Goal: Navigation & Orientation: Find specific page/section

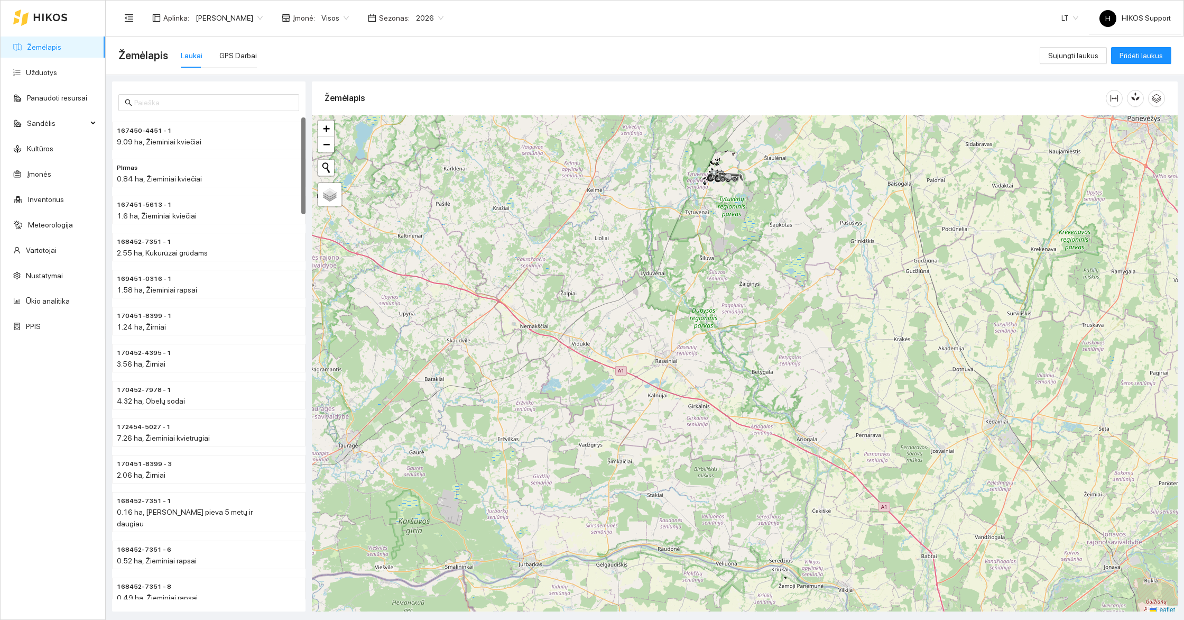
click at [212, 10] on span "[PERSON_NAME]" at bounding box center [229, 18] width 67 height 16
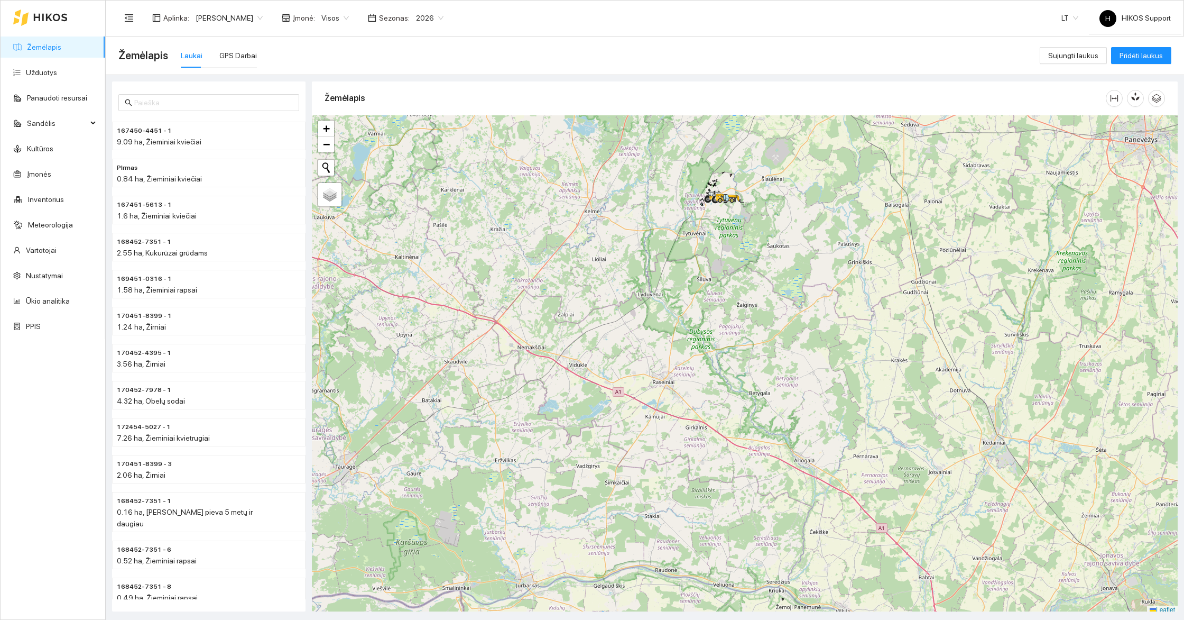
scroll to position [3, 0]
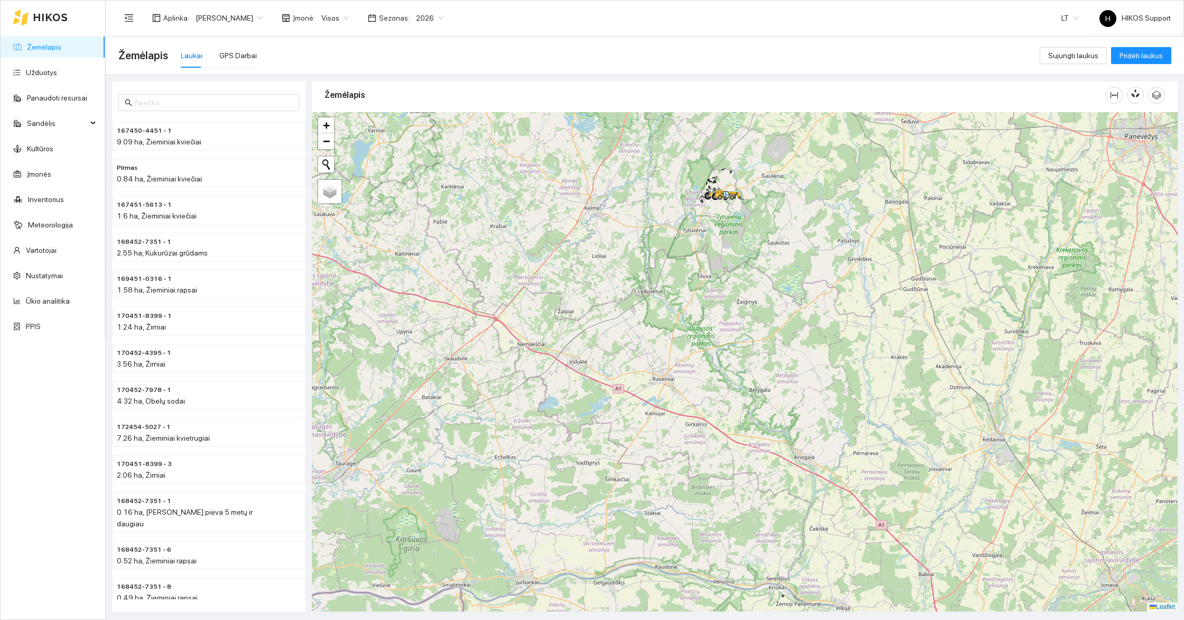
drag, startPoint x: 831, startPoint y: 204, endPoint x: 765, endPoint y: 357, distance: 166.8
click at [765, 357] on div at bounding box center [745, 361] width 866 height 499
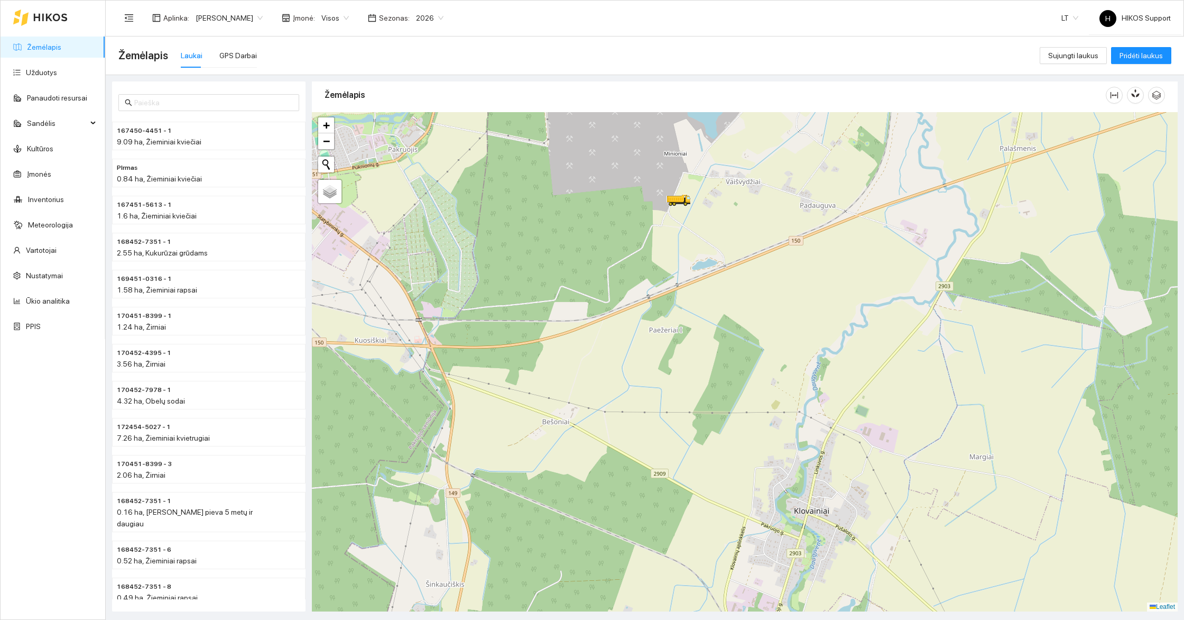
drag, startPoint x: 745, startPoint y: 199, endPoint x: 830, endPoint y: 246, distance: 97.7
click at [830, 246] on div at bounding box center [745, 361] width 866 height 499
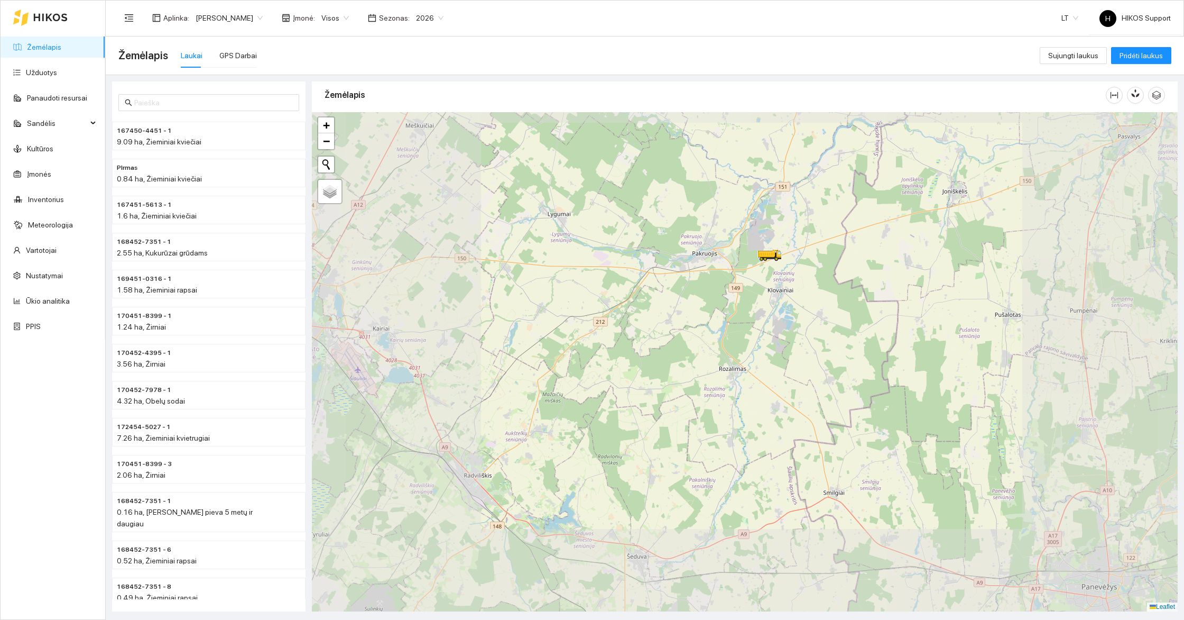
drag, startPoint x: 687, startPoint y: 375, endPoint x: 824, endPoint y: 286, distance: 164.0
click at [824, 287] on div at bounding box center [745, 361] width 866 height 499
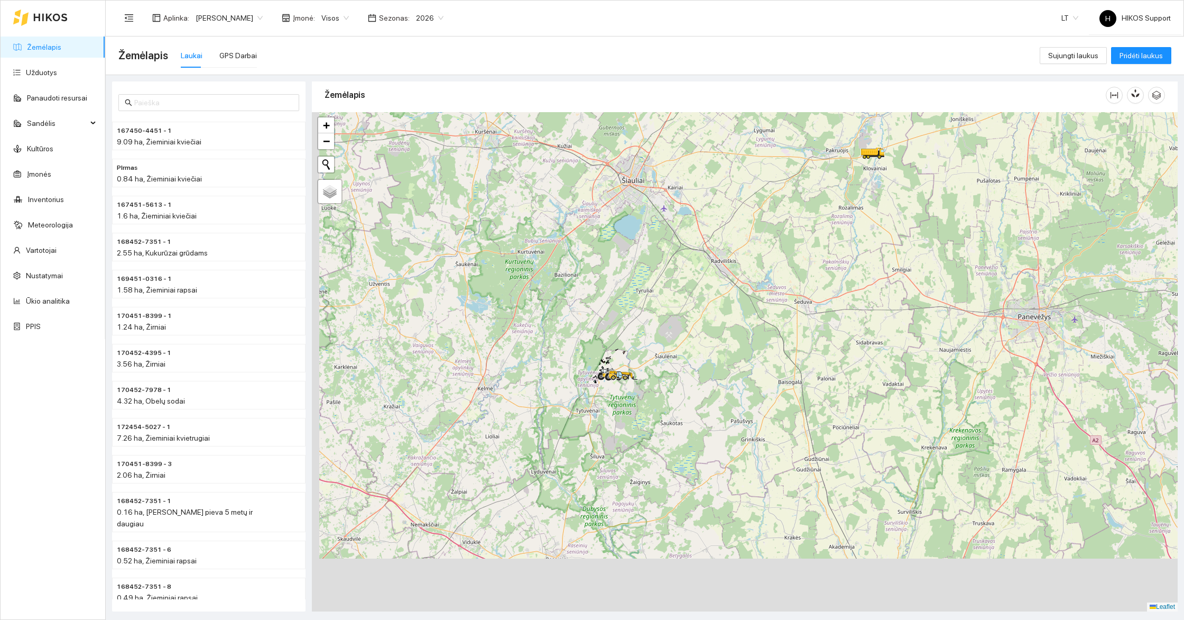
drag, startPoint x: 721, startPoint y: 441, endPoint x: 766, endPoint y: 257, distance: 189.4
click at [766, 257] on div at bounding box center [745, 361] width 866 height 499
